Goal: Task Accomplishment & Management: Manage account settings

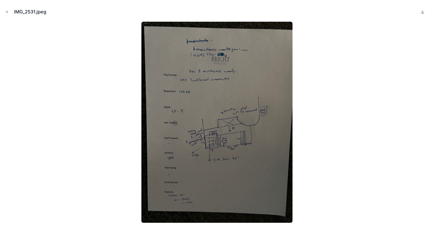
click at [7, 11] on icon "Close modal" at bounding box center [7, 12] width 4 height 4
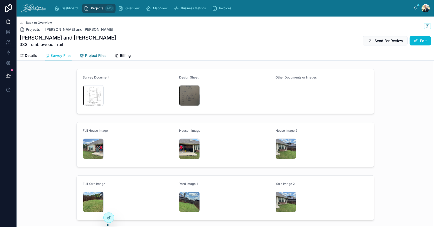
click at [91, 53] on span "Project Files" at bounding box center [95, 55] width 21 height 5
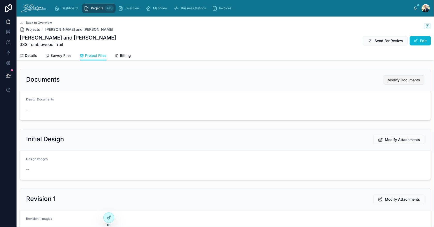
click at [403, 78] on span "Modify Documents" at bounding box center [403, 80] width 33 height 5
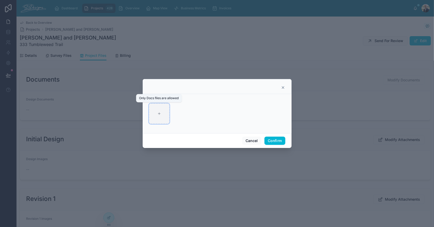
click at [158, 113] on icon at bounding box center [159, 114] width 4 height 4
type input "**********"
click at [273, 140] on button "Confirm" at bounding box center [274, 141] width 21 height 8
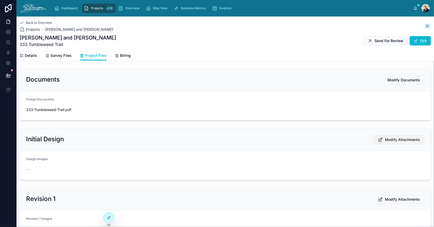
click at [395, 140] on span "Modify Attachments" at bounding box center [402, 139] width 35 height 5
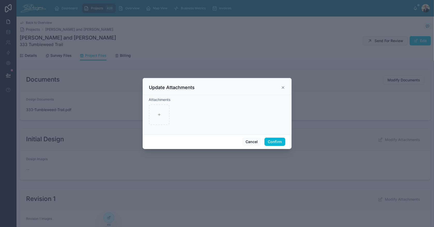
click at [147, 115] on div "Attachments" at bounding box center [217, 114] width 149 height 39
click at [152, 114] on div at bounding box center [159, 114] width 21 height 21
type input "**********"
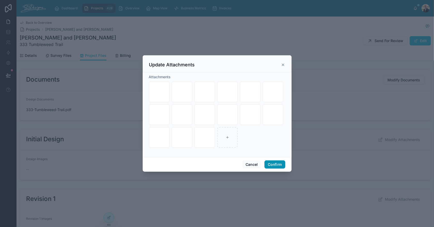
click at [272, 167] on button "Confirm" at bounding box center [274, 164] width 21 height 8
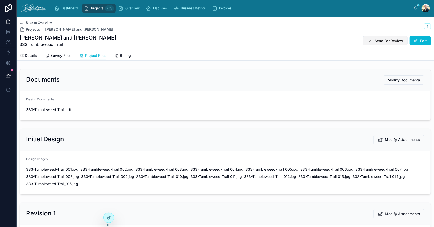
click at [387, 42] on span "Send For Review" at bounding box center [388, 40] width 29 height 5
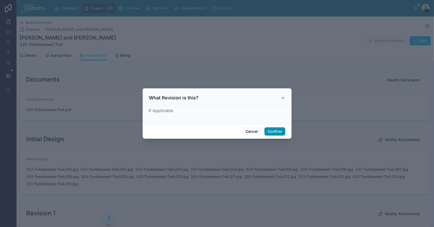
click at [272, 132] on button "Confirm" at bounding box center [274, 131] width 21 height 8
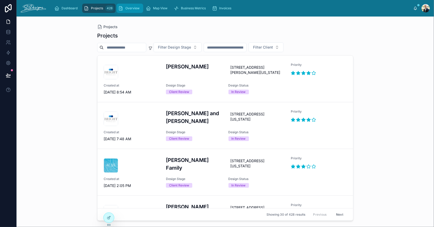
click at [131, 9] on span "Overview" at bounding box center [132, 8] width 14 height 4
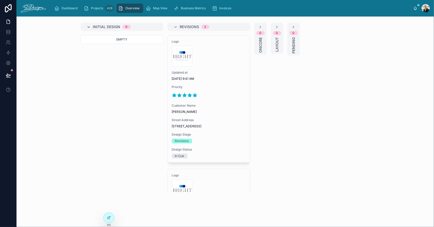
click at [87, 27] on icon at bounding box center [89, 27] width 4 height 4
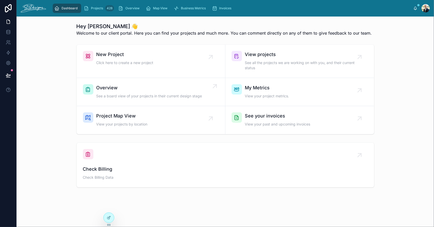
click at [105, 90] on span "Overview" at bounding box center [149, 87] width 106 height 7
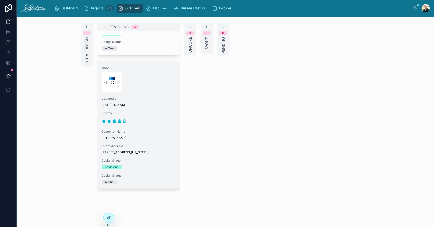
scroll to position [249, 0]
click at [155, 121] on div at bounding box center [139, 121] width 74 height 8
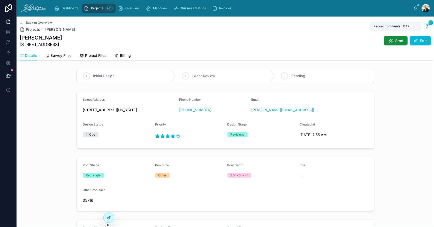
click at [425, 25] on icon at bounding box center [427, 26] width 4 height 4
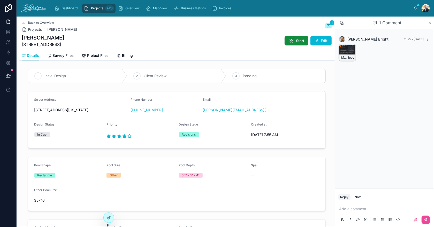
click at [343, 50] on div "IMG_2606 .jpeg" at bounding box center [347, 52] width 17 height 17
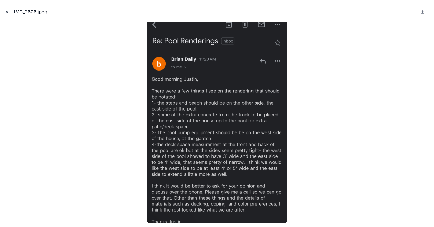
click at [5, 12] on icon "Close modal" at bounding box center [7, 12] width 4 height 4
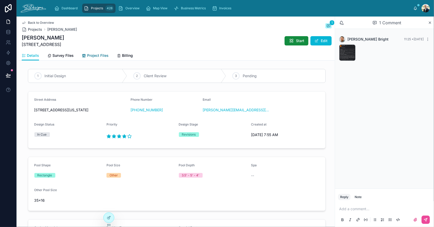
click at [93, 56] on span "Project Files" at bounding box center [97, 55] width 21 height 5
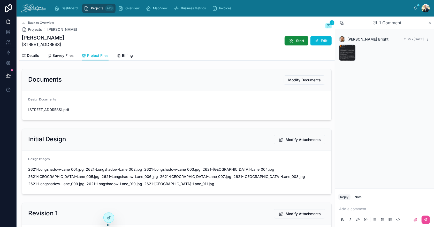
click at [176, 172] on div "2621-Longshadow-Lane_001 .jpg 2621-Longshadow-Lane_002 .jpg 2621-Longshadow-Lan…" at bounding box center [176, 177] width 297 height 20
click at [233, 175] on span "2621-Longshadow-Lane_008" at bounding box center [265, 176] width 65 height 5
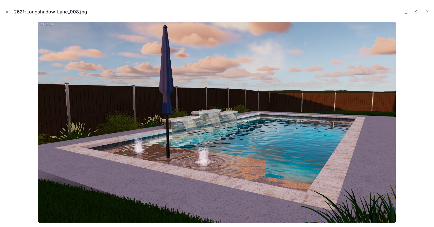
click at [419, 12] on button "Previous file" at bounding box center [416, 11] width 7 height 7
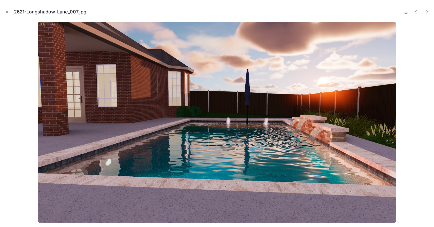
click at [419, 12] on icon "Previous file" at bounding box center [416, 11] width 5 height 5
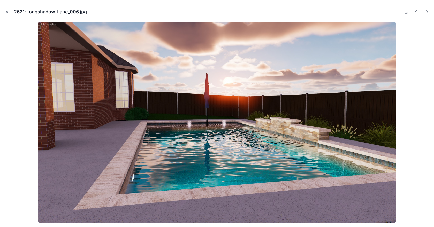
click at [419, 12] on icon "Previous file" at bounding box center [416, 11] width 5 height 5
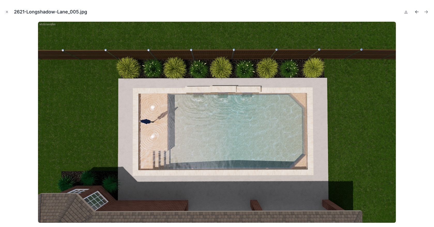
click at [420, 12] on button "Previous file" at bounding box center [416, 11] width 7 height 7
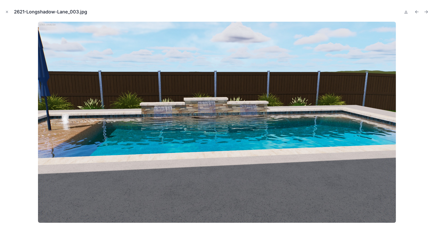
click at [5, 15] on div "2621-Longshadow-Lane_003.jpg" at bounding box center [217, 12] width 426 height 16
click at [6, 12] on icon "Close modal" at bounding box center [7, 12] width 2 height 2
